Goal: Task Accomplishment & Management: Manage account settings

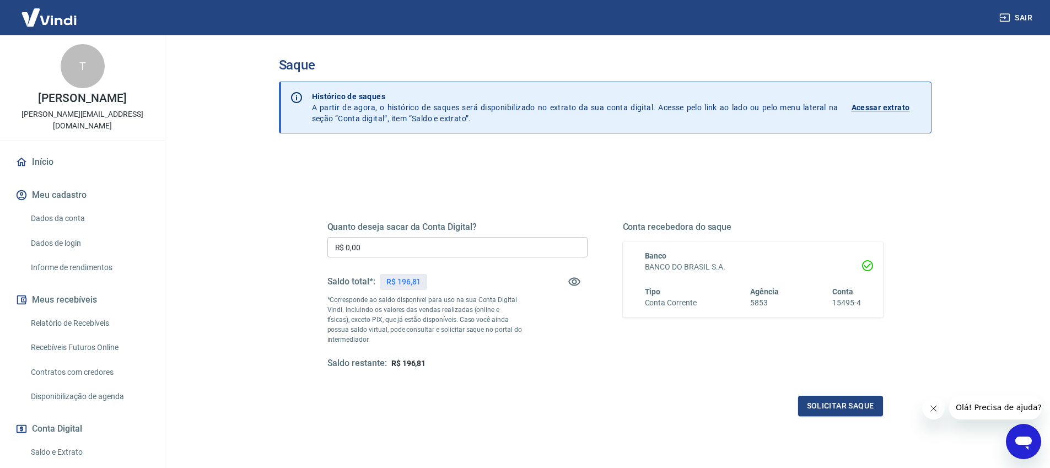
click at [484, 250] on input "R$ 0,00" at bounding box center [457, 247] width 260 height 20
type input "R$ 196,81"
click at [846, 398] on button "Solicitar saque" at bounding box center [840, 406] width 85 height 20
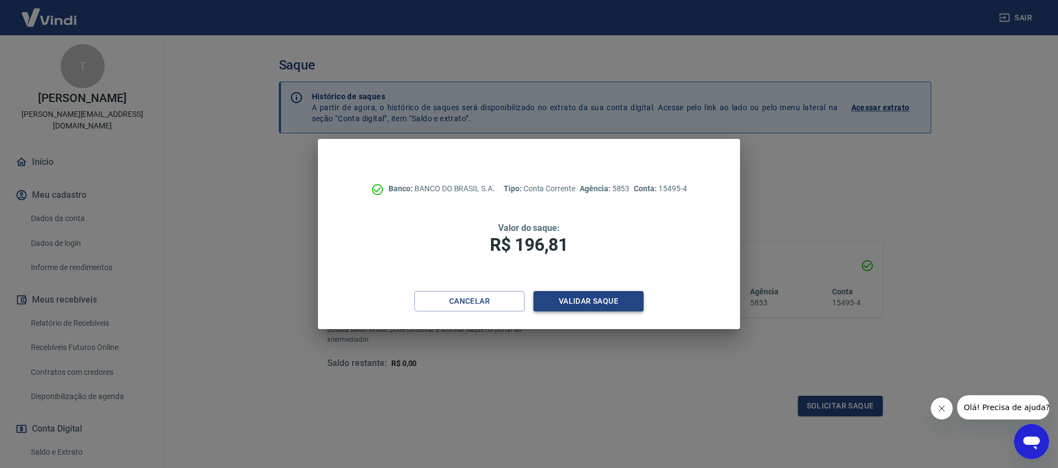
click at [598, 309] on button "Validar saque" at bounding box center [588, 301] width 110 height 20
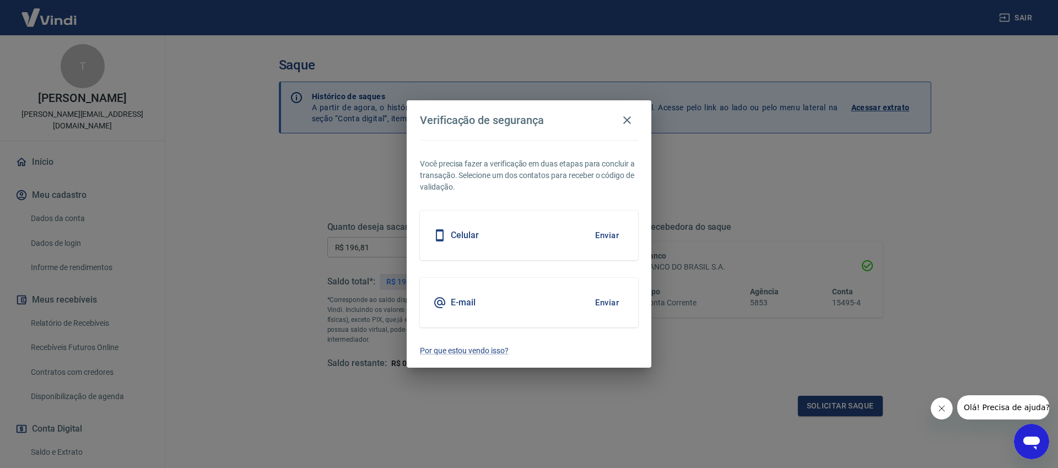
click at [605, 240] on button "Enviar" at bounding box center [607, 235] width 36 height 23
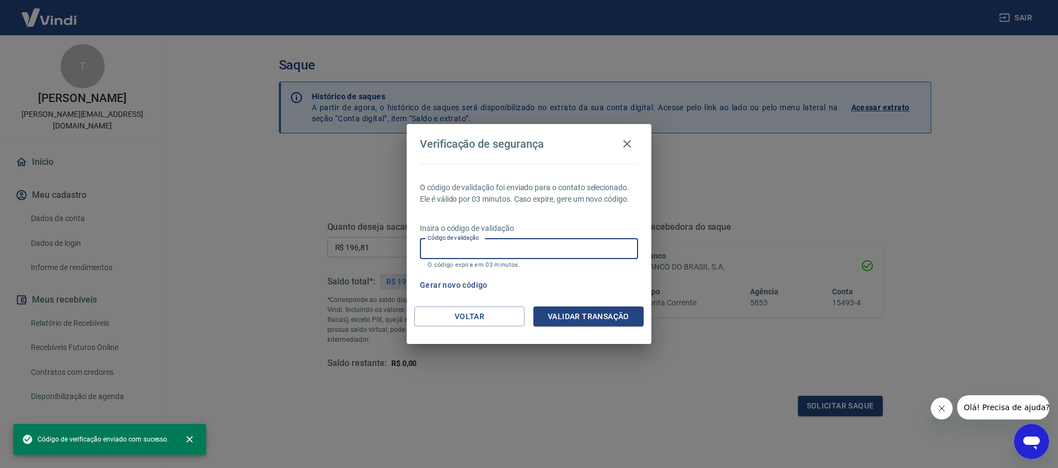
click at [487, 241] on div "Código de validação Código de validação O código expira em 03 minutos." at bounding box center [529, 254] width 218 height 30
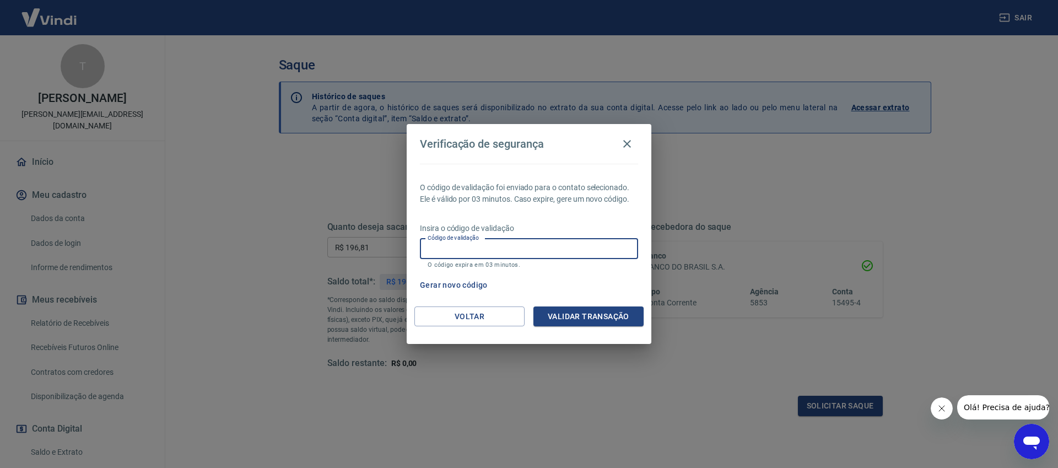
click at [526, 246] on input "Código de validação" at bounding box center [529, 249] width 218 height 20
type input "161376"
click at [590, 308] on button "Validar transação" at bounding box center [588, 316] width 110 height 20
